Goal: Information Seeking & Learning: Find specific page/section

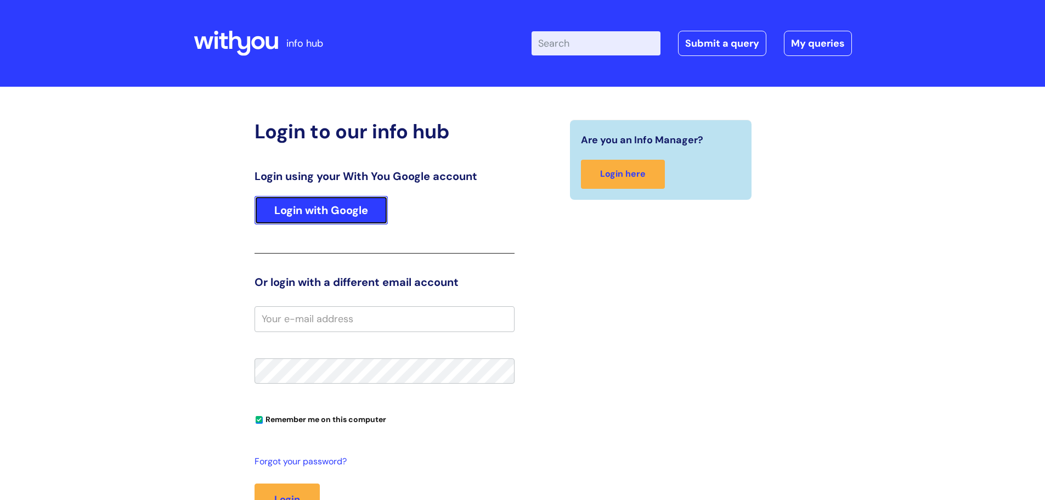
click at [339, 221] on link "Login with Google" at bounding box center [320, 210] width 133 height 29
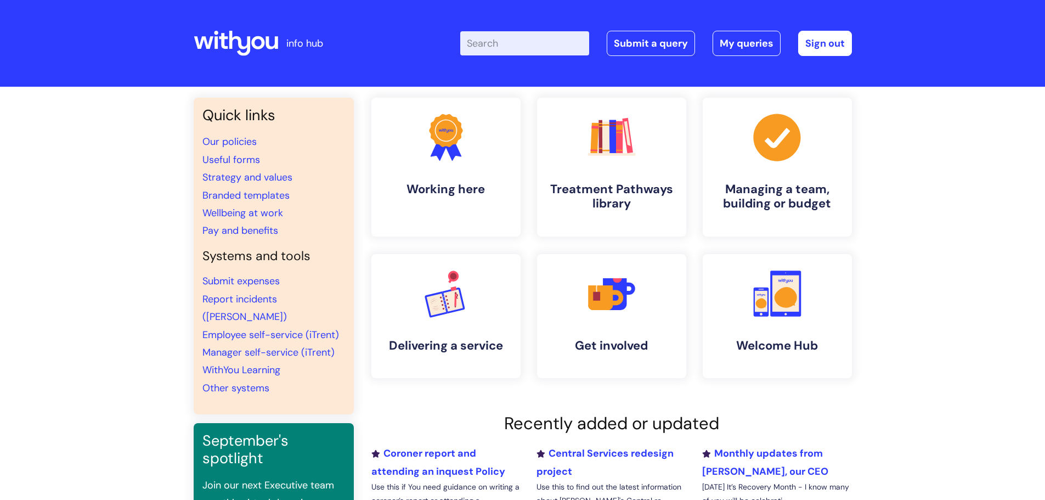
click at [490, 43] on input "Enter your search term here..." at bounding box center [524, 43] width 129 height 24
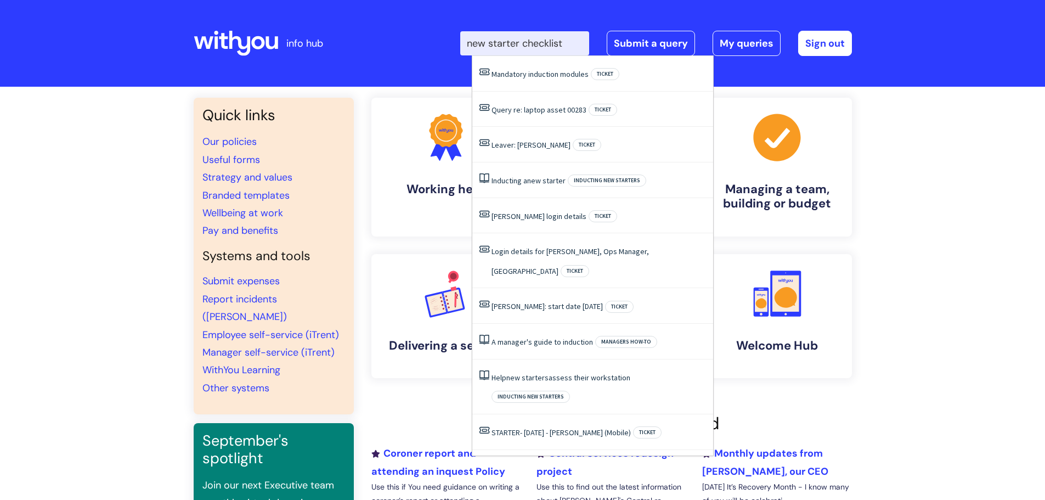
type input "new starter checklist"
click button "Search" at bounding box center [0, 0] width 0 height 0
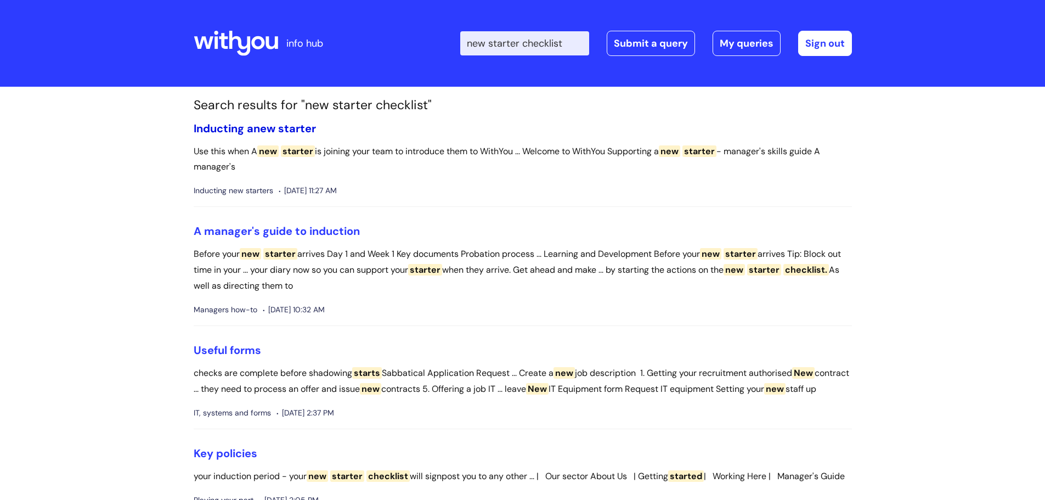
click at [248, 124] on link "Inducting a new starter" at bounding box center [255, 128] width 122 height 14
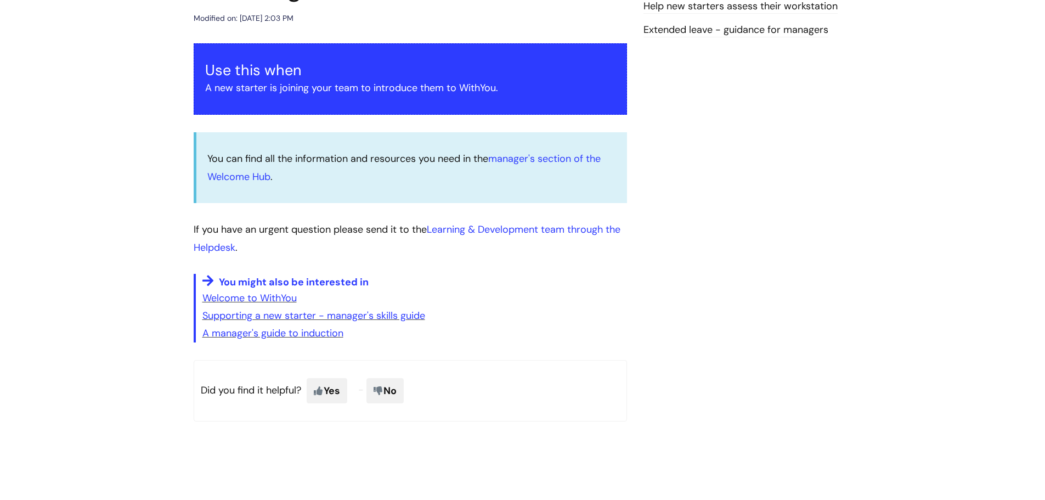
scroll to position [165, 0]
click at [237, 314] on link "Supporting a new starter - manager's skills guide" at bounding box center [313, 314] width 223 height 13
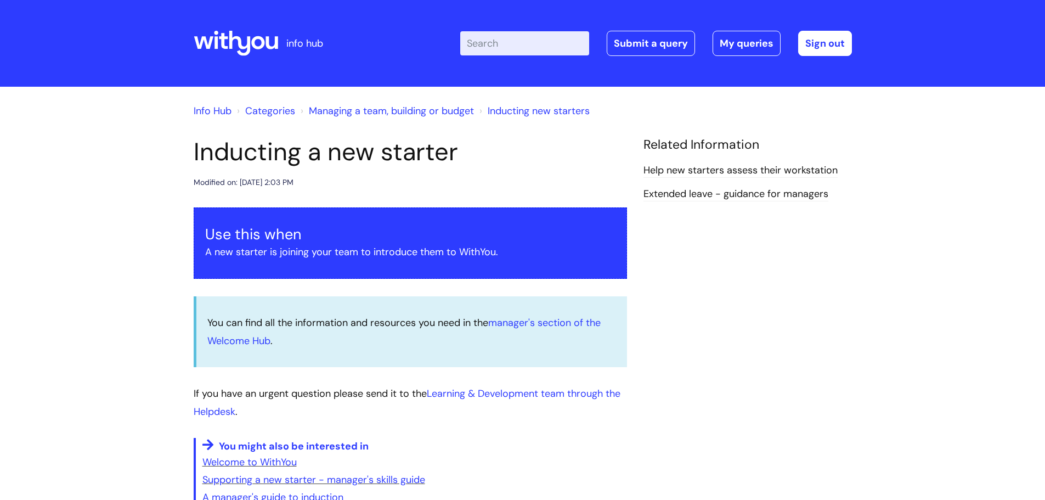
scroll to position [166, 0]
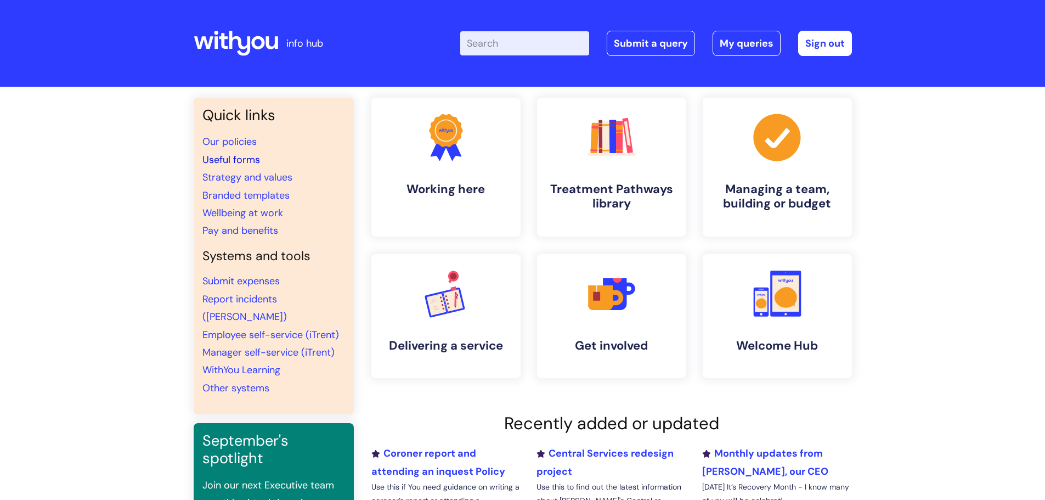
click at [244, 160] on link "Useful forms" at bounding box center [231, 159] width 58 height 13
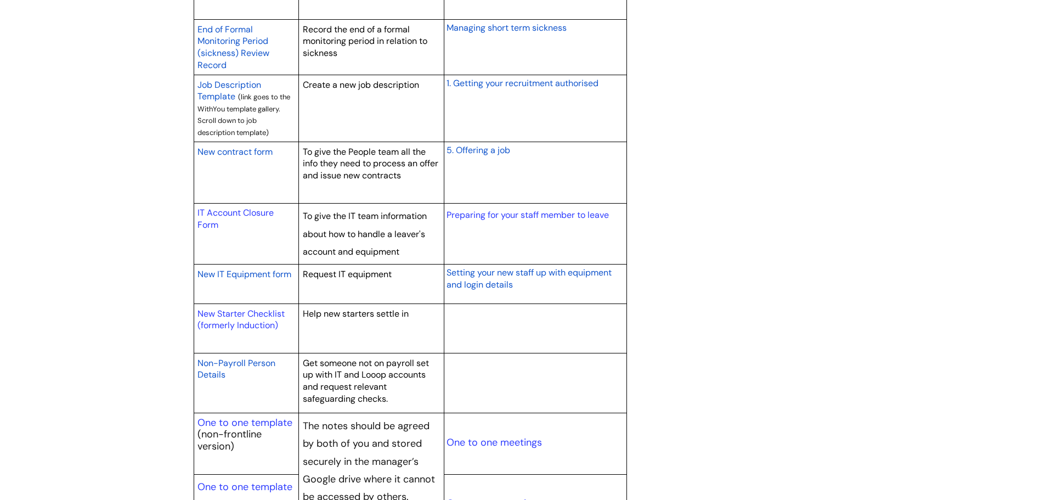
scroll to position [932, 0]
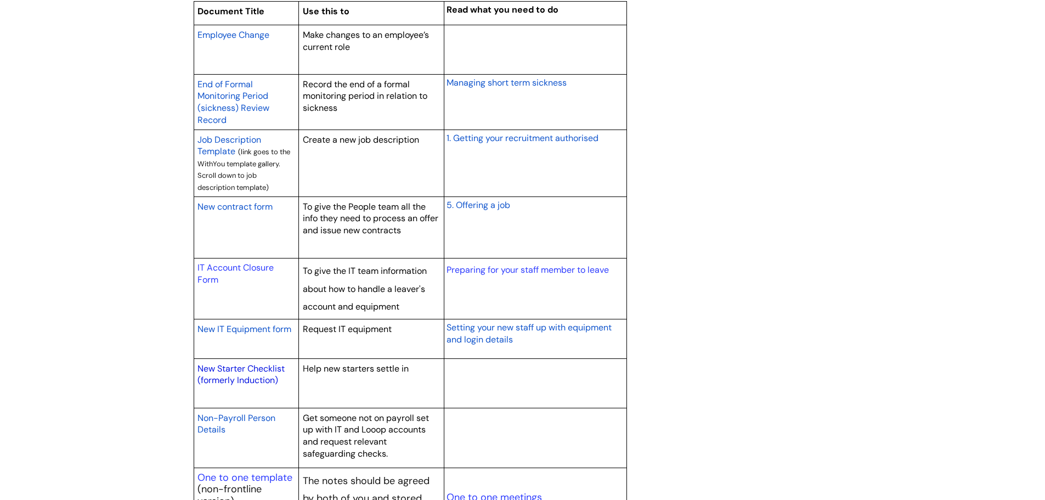
click at [241, 368] on link "New Starter Checklist (formerly Induction)" at bounding box center [240, 375] width 87 height 24
